Goal: Transaction & Acquisition: Book appointment/travel/reservation

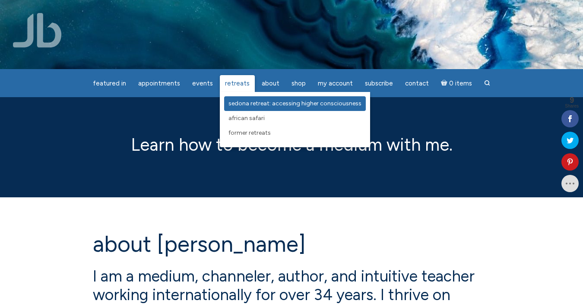
click at [240, 103] on span "Sedona Retreat: Accessing Higher Consciousness" at bounding box center [294, 103] width 133 height 7
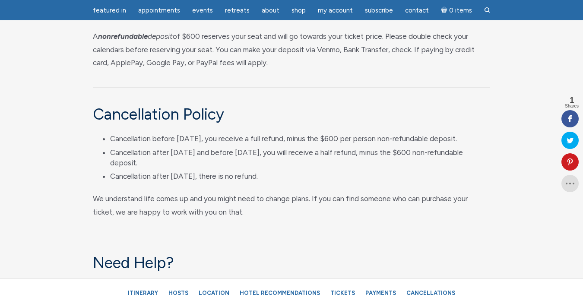
scroll to position [4386, 0]
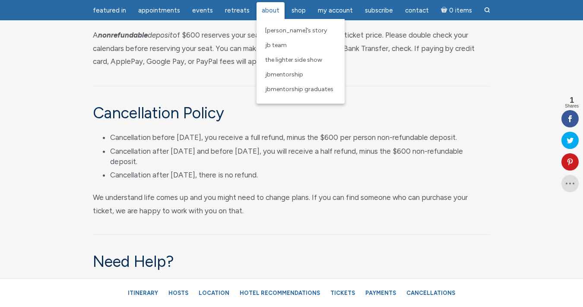
click at [270, 14] on span "About" at bounding box center [270, 10] width 18 height 8
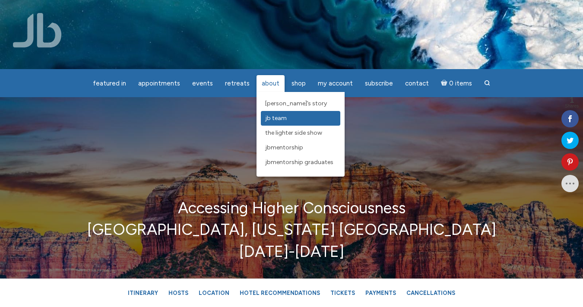
click at [271, 120] on span "JB Team" at bounding box center [276, 117] width 22 height 7
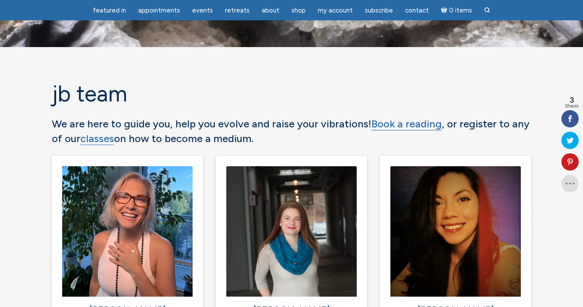
scroll to position [21, 0]
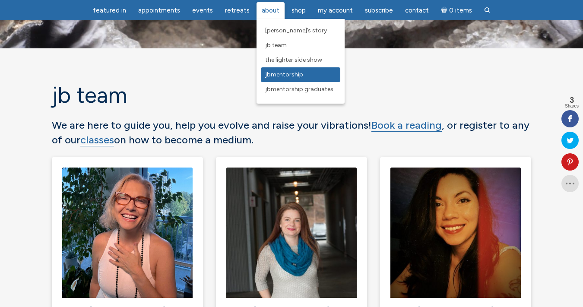
click at [281, 72] on span "JBMentorship" at bounding box center [284, 74] width 38 height 7
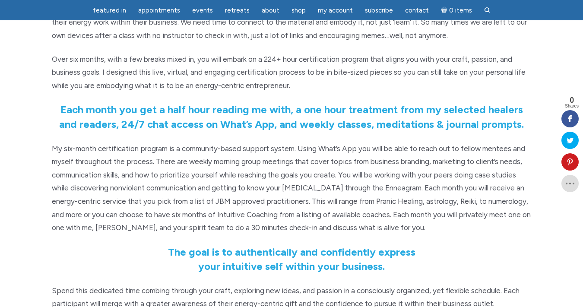
scroll to position [232, 0]
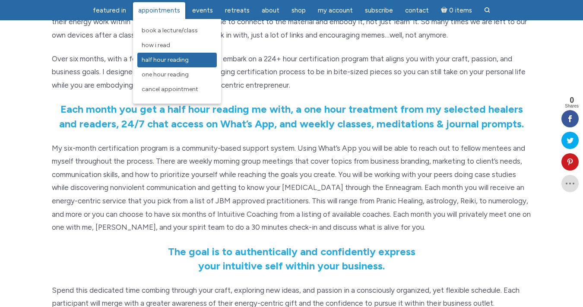
click at [165, 61] on span "Half Hour Reading" at bounding box center [165, 59] width 47 height 7
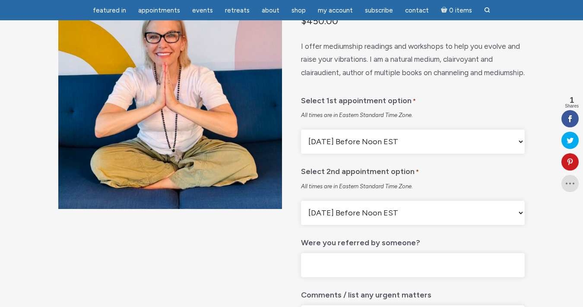
scroll to position [104, 0]
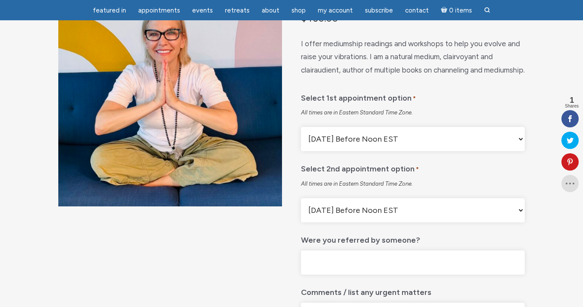
click option "[DATE] After Noon EST" at bounding box center [0, 0] width 0 height 0
select select "First Available Appointment"
click option "First Available Appointment" at bounding box center [0, 0] width 0 height 0
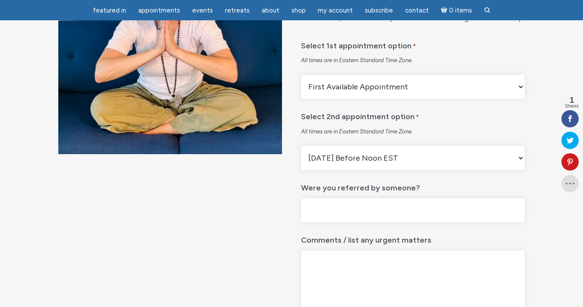
scroll to position [157, 0]
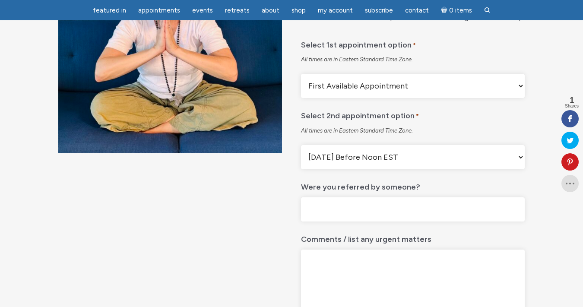
select select "[DATE] After Noon EST"
click option "[DATE] After Noon EST" at bounding box center [0, 0] width 0 height 0
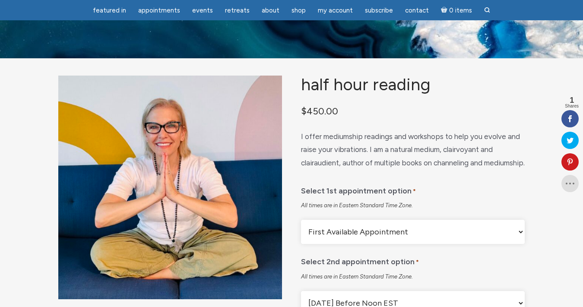
scroll to position [0, 0]
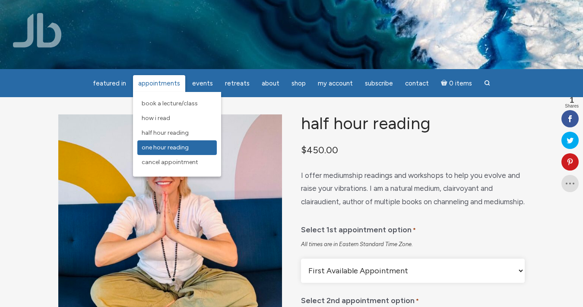
click at [161, 149] on span "One Hour Reading" at bounding box center [165, 147] width 47 height 7
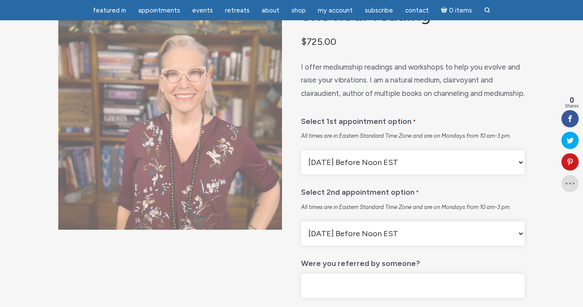
scroll to position [85, 0]
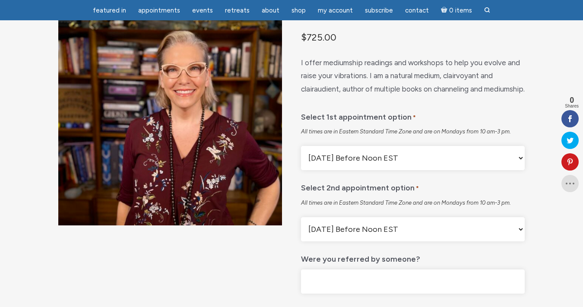
click option "[DATE] Before Noon EST" at bounding box center [0, 0] width 0 height 0
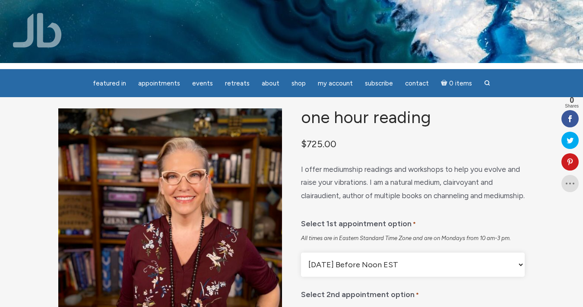
scroll to position [0, 0]
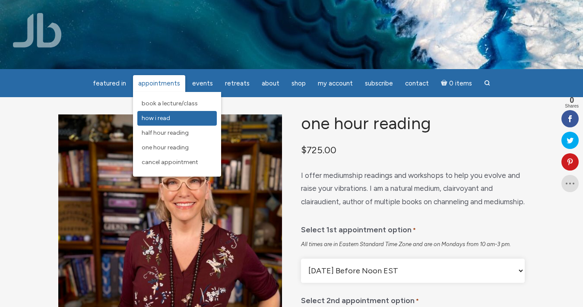
click at [180, 122] on link "How I Read" at bounding box center [176, 118] width 79 height 15
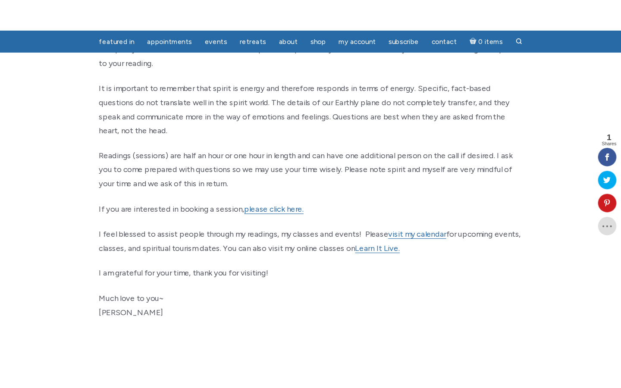
scroll to position [398, 0]
